Goal: Task Accomplishment & Management: Manage account settings

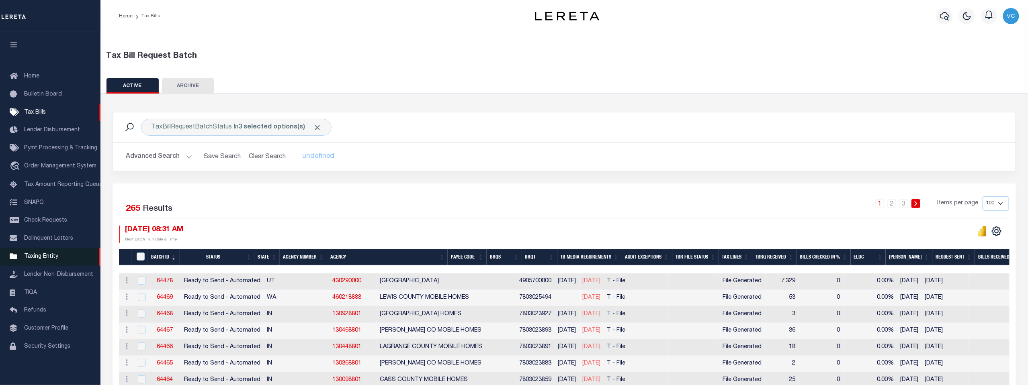
click at [37, 258] on span "Taxing Entity" at bounding box center [41, 257] width 34 height 6
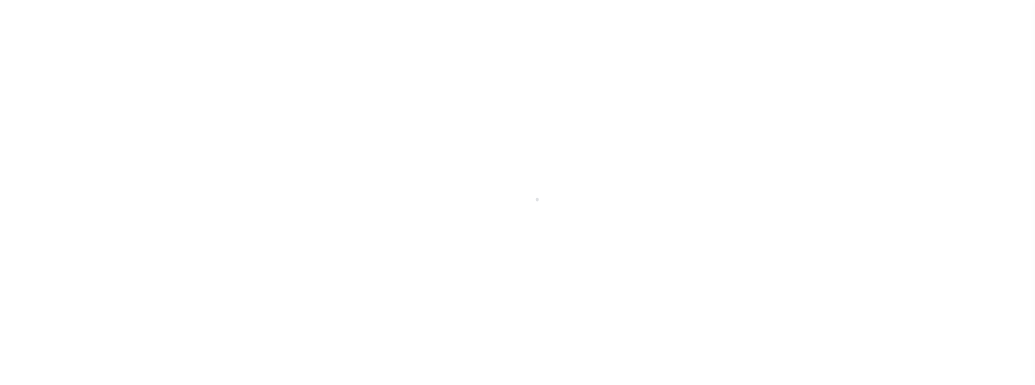
scroll to position [6, 0]
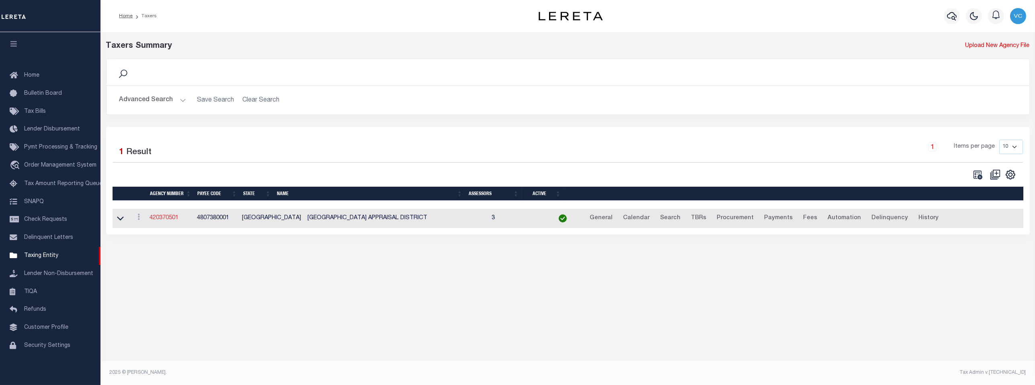
click at [163, 219] on link "420370501" at bounding box center [163, 218] width 29 height 6
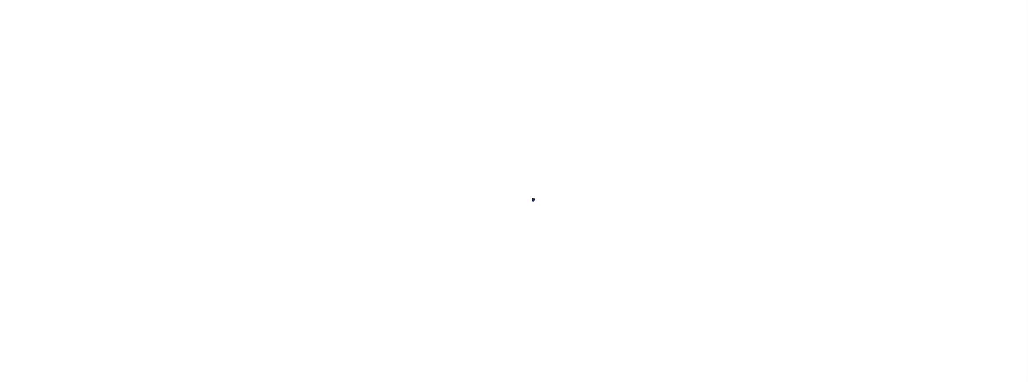
select select
checkbox input "false"
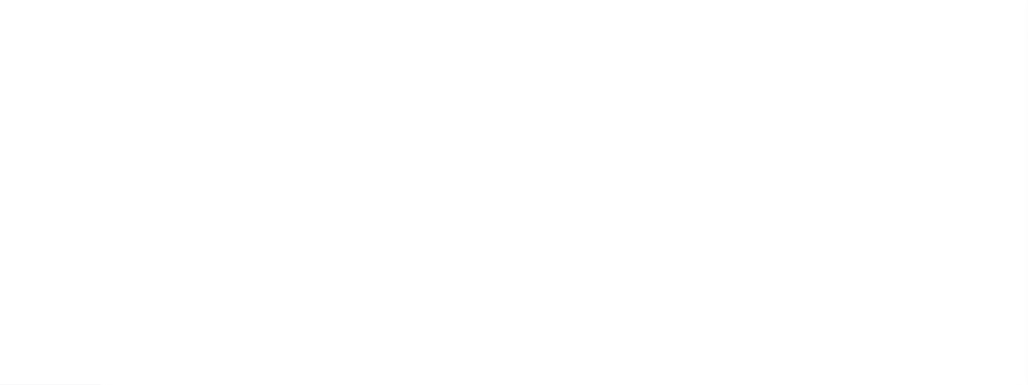
checkbox input "false"
type input "4807380001"
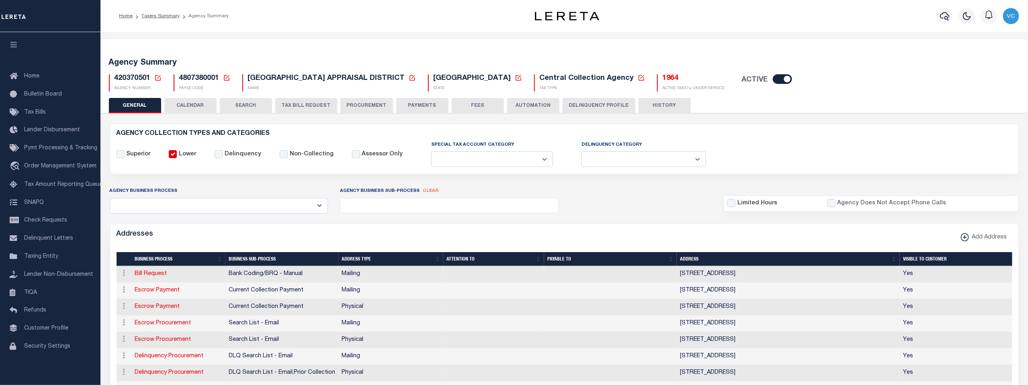
click at [157, 79] on icon at bounding box center [157, 77] width 7 height 7
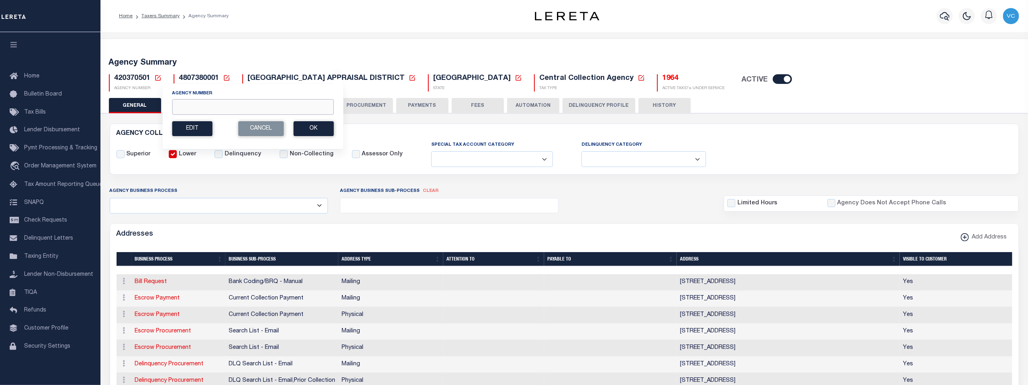
click at [185, 105] on input "Agency Number" at bounding box center [253, 107] width 162 height 16
click at [198, 110] on input "Agency Number" at bounding box center [253, 107] width 162 height 16
type input "320010201"
click at [322, 132] on button "Ok" at bounding box center [313, 128] width 40 height 15
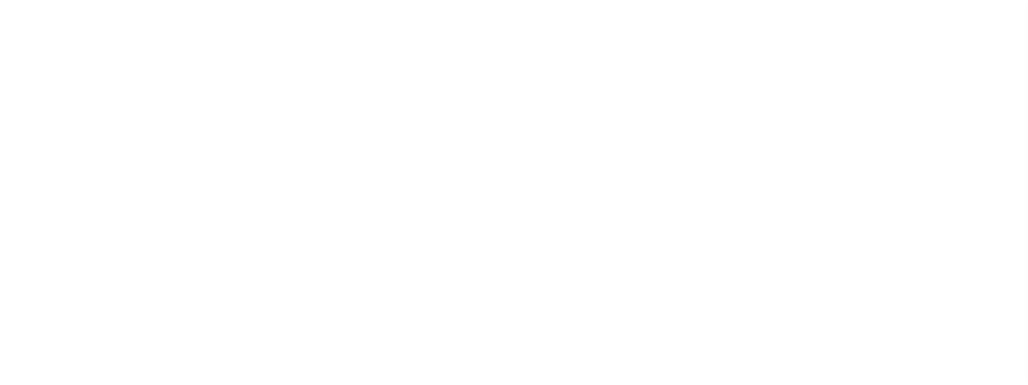
select select
checkbox input "false"
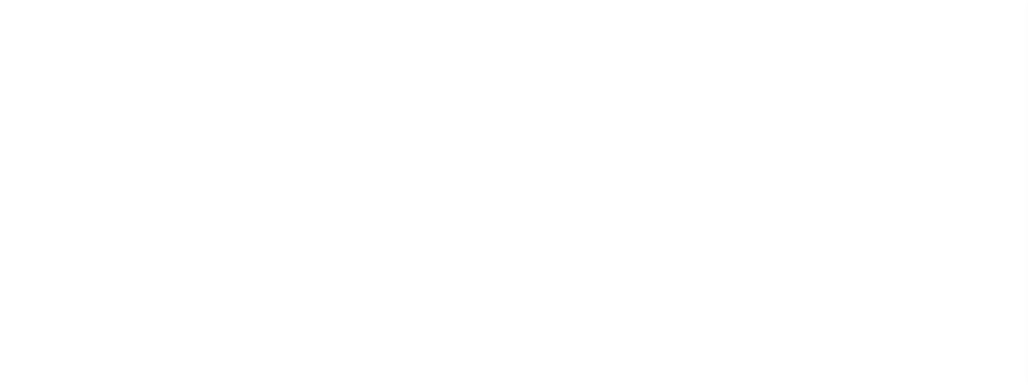
checkbox input "false"
type input "3700117000"
